Goal: Transaction & Acquisition: Book appointment/travel/reservation

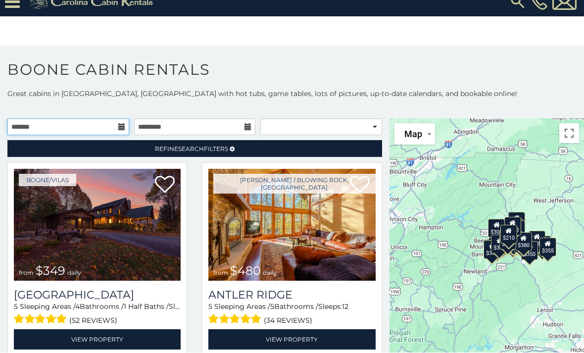
click at [125, 119] on input "text" at bounding box center [68, 127] width 122 height 17
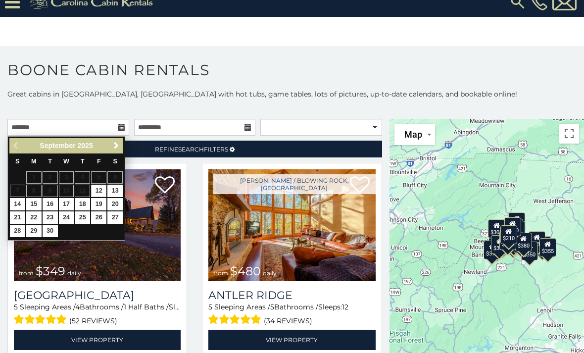
click at [117, 142] on span "Next" at bounding box center [116, 146] width 8 height 8
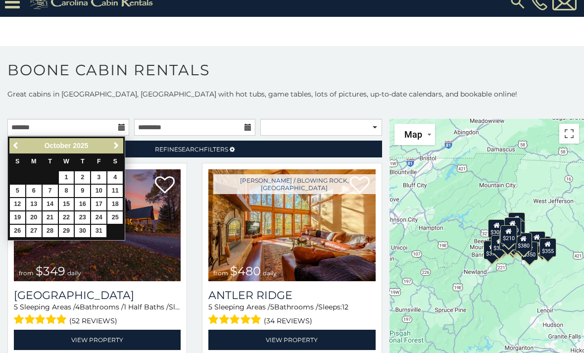
click at [113, 142] on span "Next" at bounding box center [116, 146] width 8 height 8
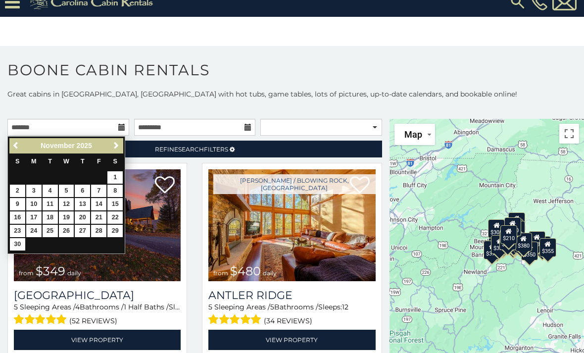
click at [63, 225] on link "26" at bounding box center [66, 231] width 15 height 12
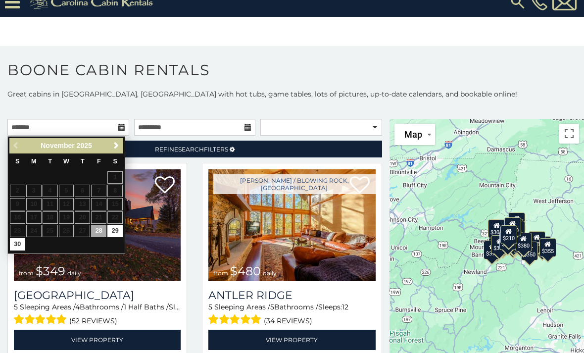
type input "**********"
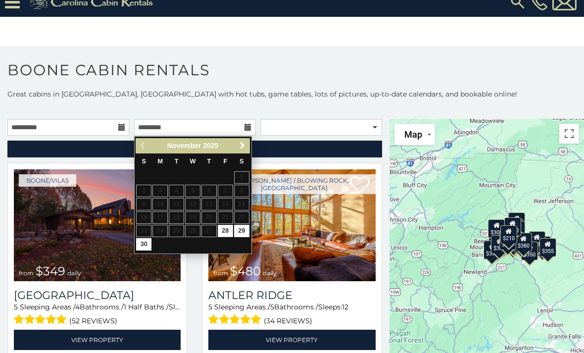
click at [144, 238] on link "30" at bounding box center [143, 244] width 15 height 12
type input "**********"
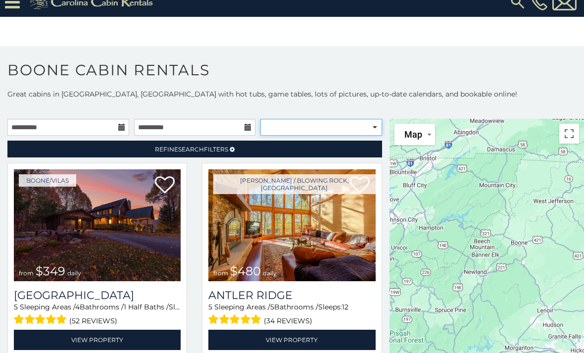
click at [368, 119] on select "**********" at bounding box center [322, 127] width 122 height 17
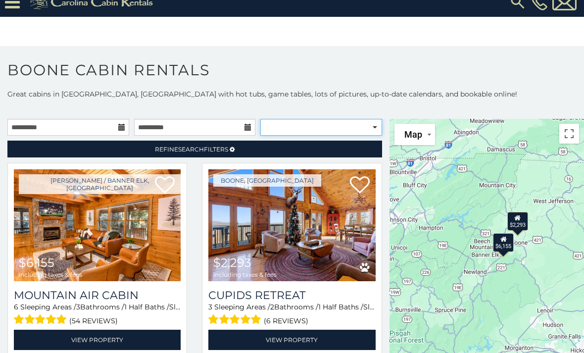
select select "**********"
click at [330, 141] on link "Refine Search Filters" at bounding box center [194, 149] width 375 height 17
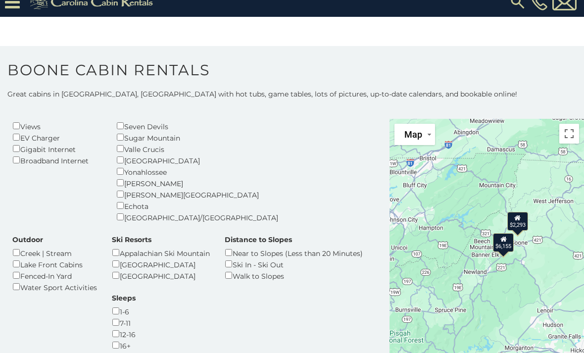
scroll to position [206, 0]
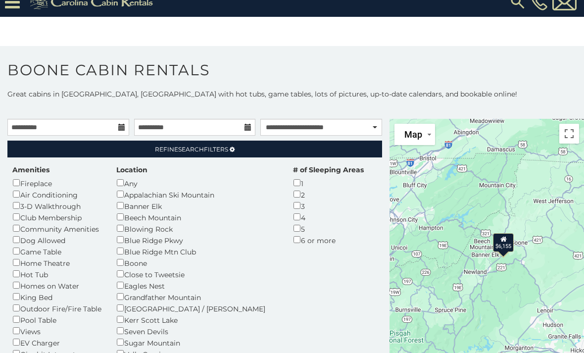
click at [251, 141] on link "Refine Search Filters" at bounding box center [194, 149] width 375 height 17
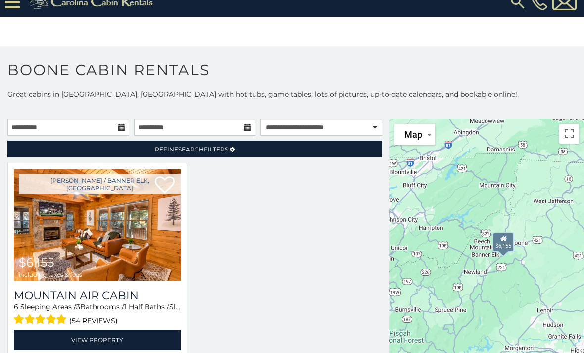
click at [138, 216] on img at bounding box center [97, 225] width 167 height 112
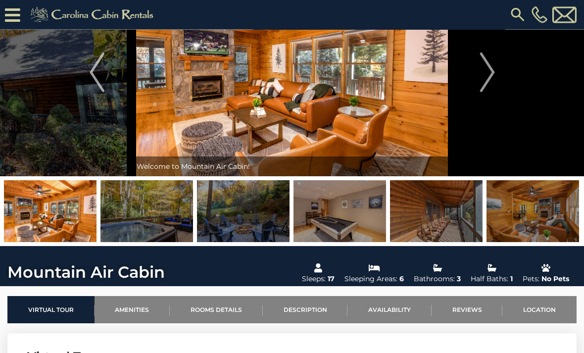
scroll to position [61, 0]
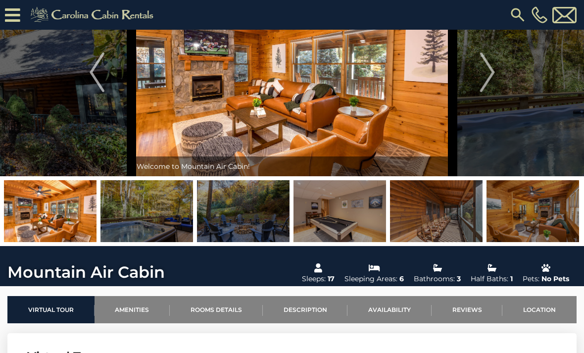
click at [479, 82] on button "Next" at bounding box center [487, 72] width 69 height 208
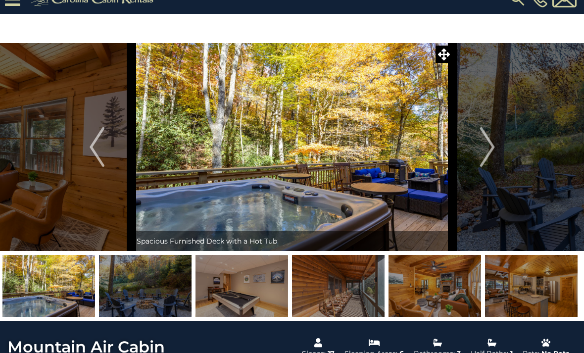
scroll to position [16, 0]
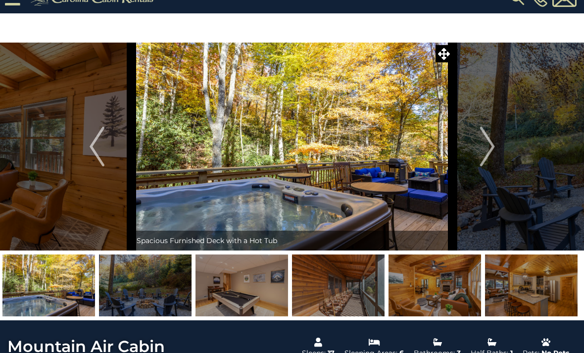
click at [499, 147] on button "Next" at bounding box center [487, 147] width 69 height 208
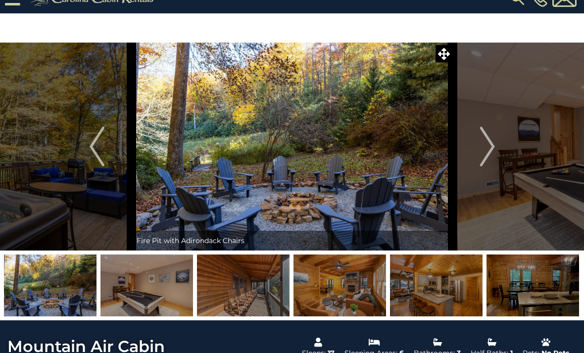
click at [483, 153] on img "Next" at bounding box center [487, 147] width 15 height 40
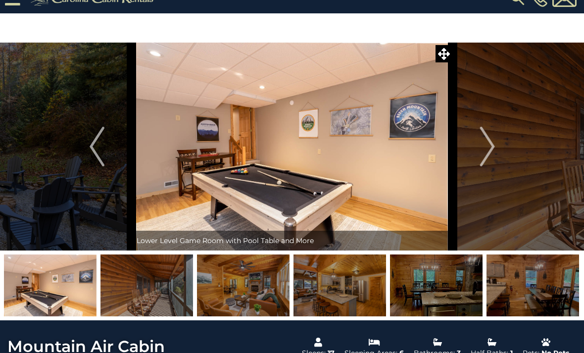
click at [486, 147] on img "Next" at bounding box center [487, 147] width 15 height 40
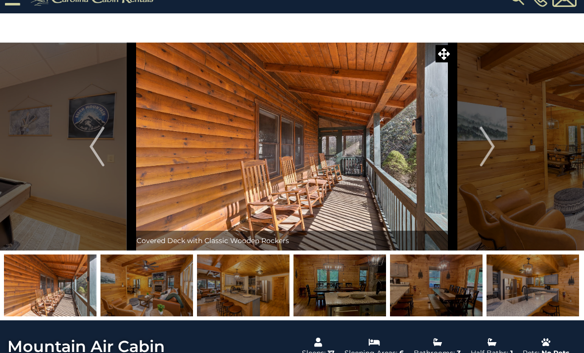
click at [485, 150] on img "Next" at bounding box center [487, 147] width 15 height 40
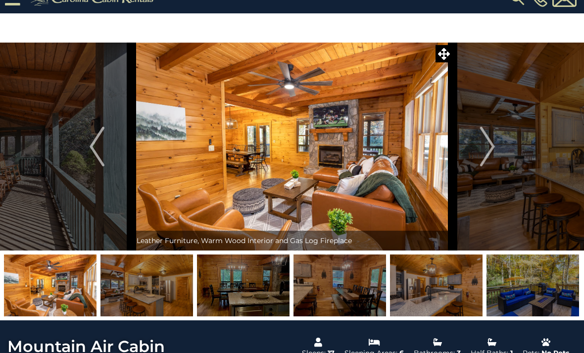
click at [488, 153] on img "Next" at bounding box center [487, 147] width 15 height 40
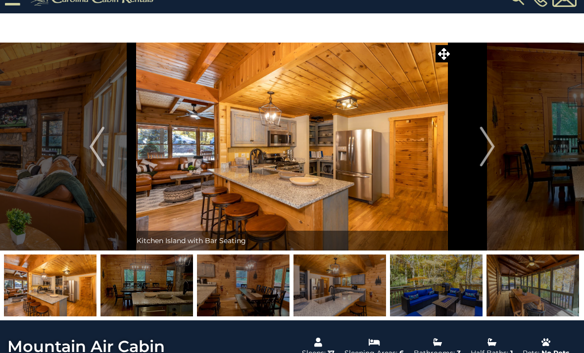
click at [489, 152] on img "Next" at bounding box center [487, 147] width 15 height 40
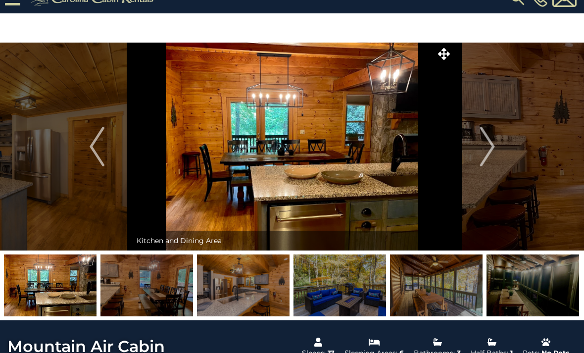
click at [487, 156] on img "Next" at bounding box center [487, 147] width 15 height 40
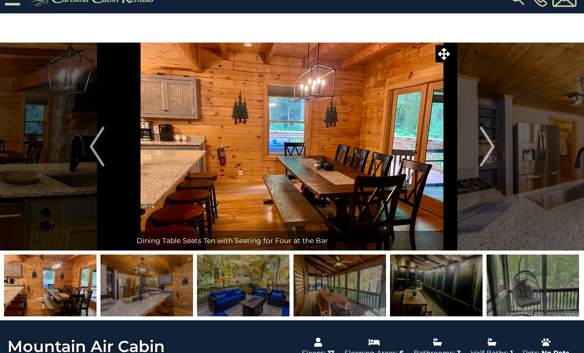
click at [486, 151] on img "Next" at bounding box center [487, 147] width 15 height 40
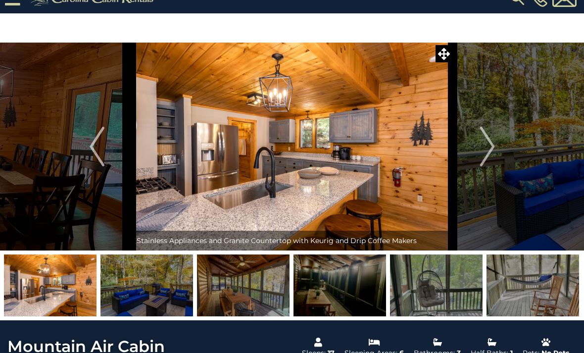
click at [487, 148] on img "Next" at bounding box center [487, 147] width 15 height 40
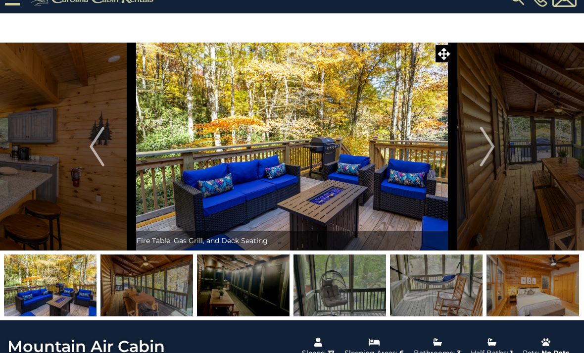
click at [489, 153] on img "Next" at bounding box center [487, 147] width 15 height 40
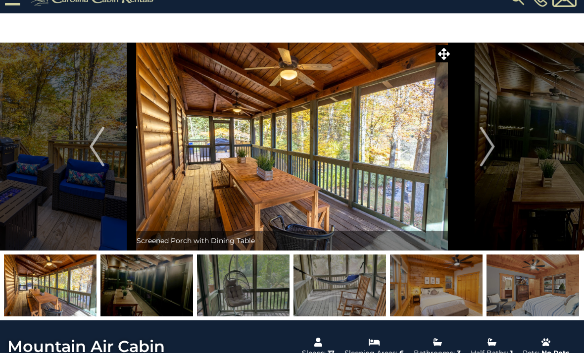
click at [486, 150] on img "Next" at bounding box center [487, 147] width 15 height 40
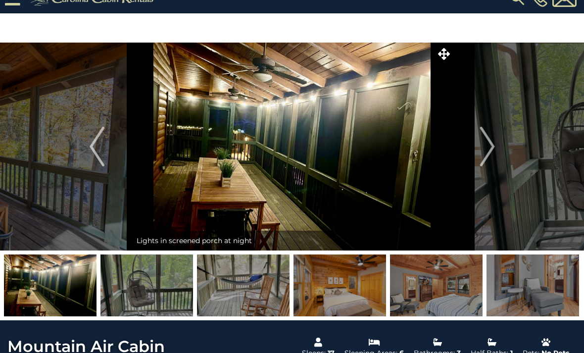
click at [484, 152] on img "Next" at bounding box center [487, 147] width 15 height 40
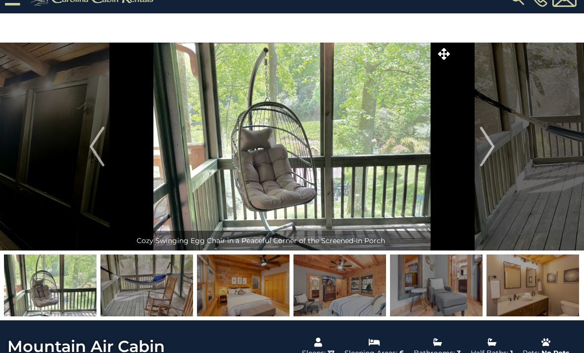
click at [88, 147] on button "Previous" at bounding box center [96, 147] width 69 height 208
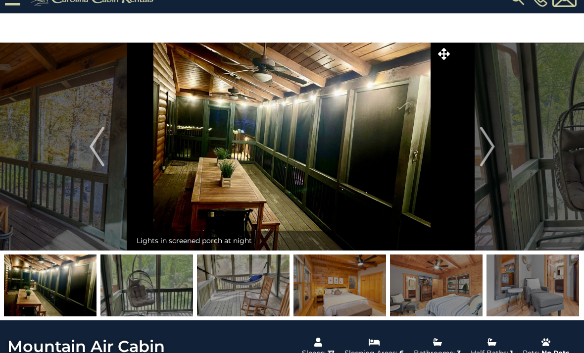
click at [491, 146] on img "Next" at bounding box center [487, 147] width 15 height 40
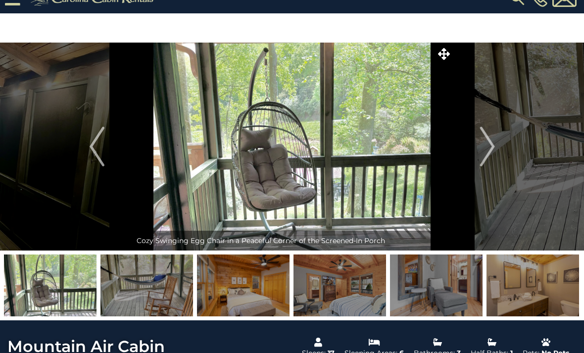
click at [486, 151] on img "Next" at bounding box center [487, 147] width 15 height 40
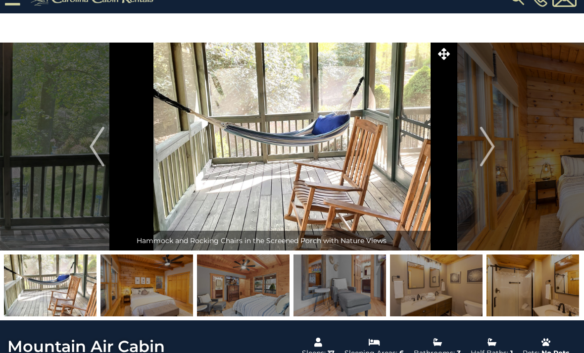
click at [489, 149] on img "Next" at bounding box center [487, 147] width 15 height 40
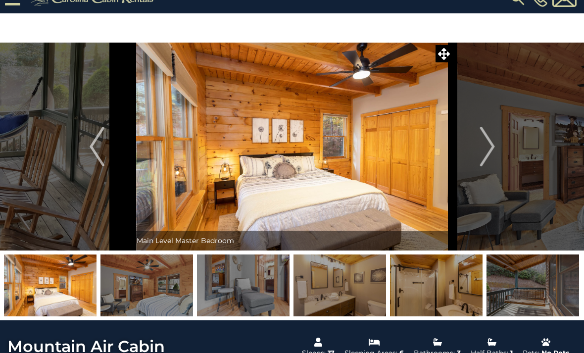
click at [487, 156] on img "Next" at bounding box center [487, 147] width 15 height 40
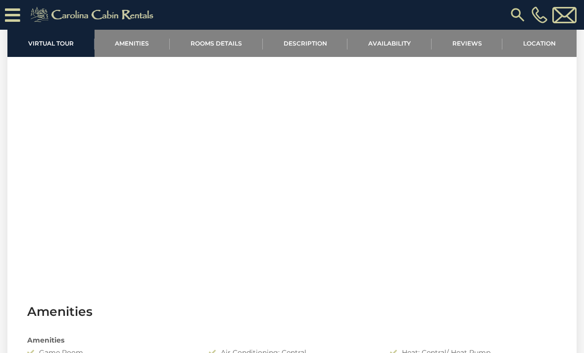
scroll to position [410, 0]
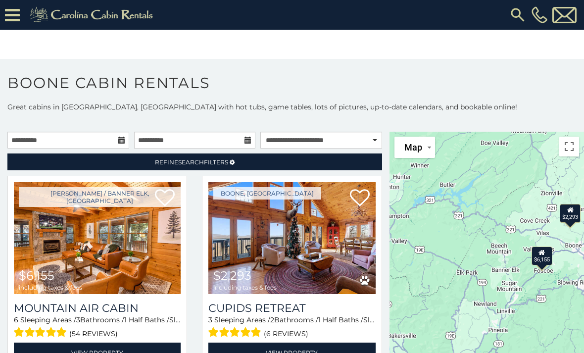
scroll to position [30, 0]
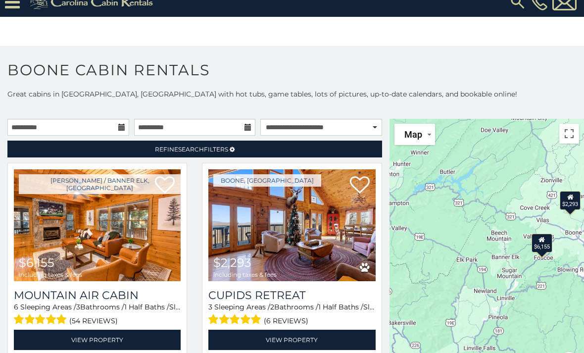
click at [572, 191] on div "$2,293" at bounding box center [571, 200] width 21 height 19
